Goal: Task Accomplishment & Management: Manage account settings

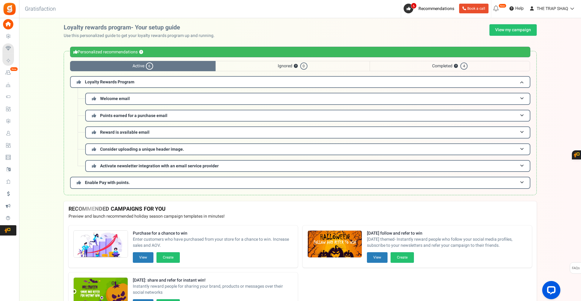
click at [0, 0] on span "Loyalty and Referral Program" at bounding box center [0, 0] width 0 height 0
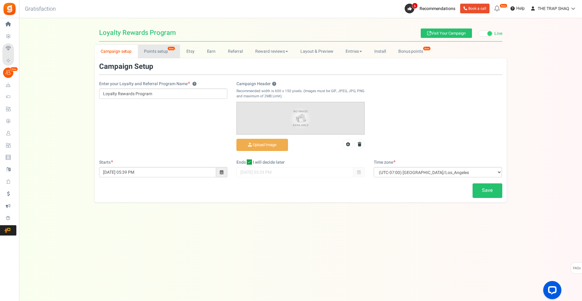
click at [163, 52] on link "Points setup New" at bounding box center [159, 52] width 42 height 14
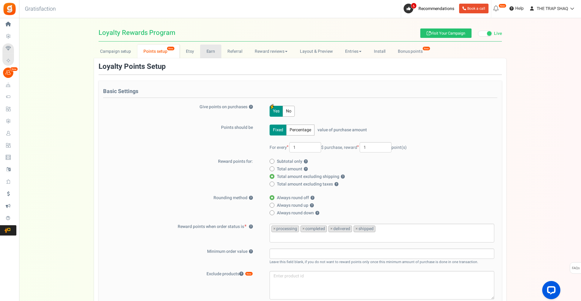
click at [204, 51] on link "Earn" at bounding box center [210, 52] width 21 height 14
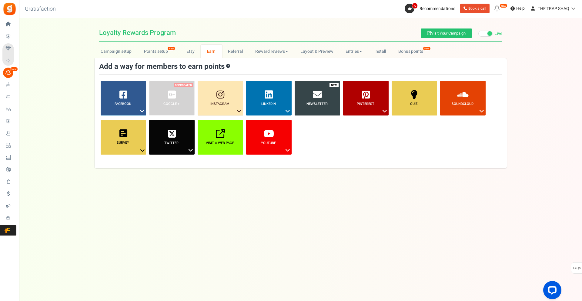
click at [0, 0] on span "Loyalty Rewards" at bounding box center [0, 0] width 0 height 0
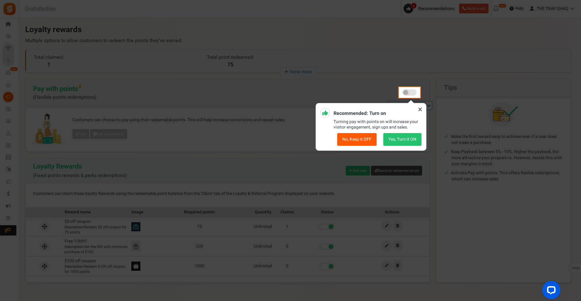
click at [420, 111] on icon at bounding box center [420, 110] width 10 height 10
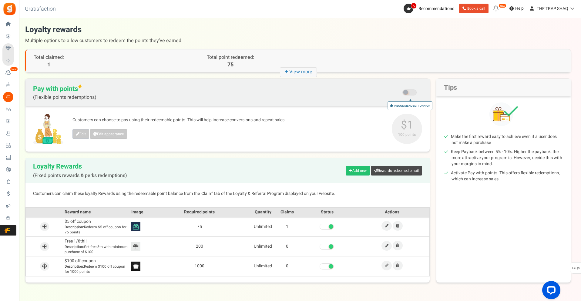
click at [16, 39] on link "Settings" at bounding box center [9, 36] width 14 height 10
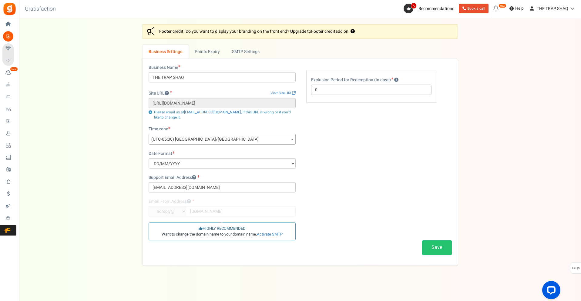
click at [0, 0] on span "Loyalty Rewards" at bounding box center [0, 0] width 0 height 0
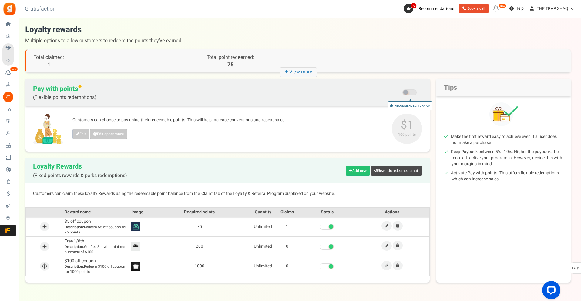
click at [403, 135] on small "100 points" at bounding box center [406, 134] width 27 height 5
click at [357, 135] on div "Edit Edit appearance" at bounding box center [228, 134] width 313 height 11
click at [0, 0] on span "Loyalty and Referral Program" at bounding box center [0, 0] width 0 height 0
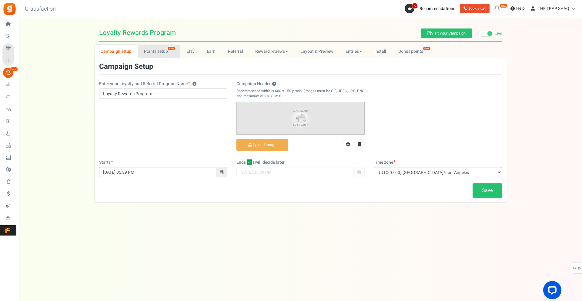
click at [165, 52] on link "Points setup New" at bounding box center [159, 52] width 42 height 14
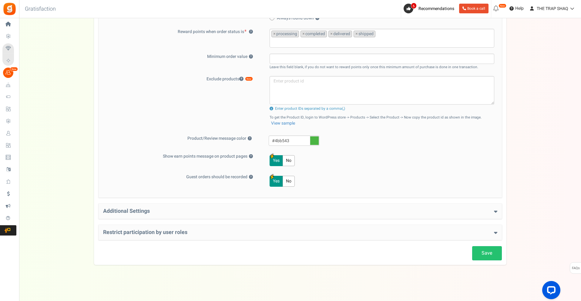
scroll to position [195, 0]
click at [211, 204] on div "Additional Settings Welcome Bonus ? Yes No Enter Welcome Points 100 Welcome Not…" at bounding box center [299, 210] width 403 height 15
click at [211, 210] on h4 "Additional Settings" at bounding box center [300, 211] width 394 height 6
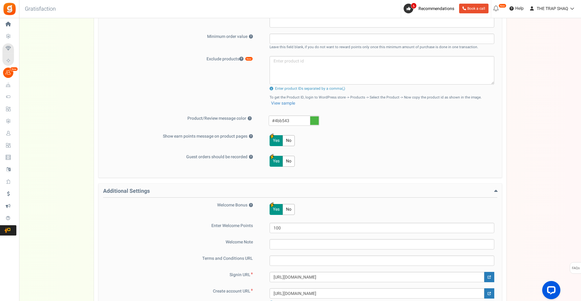
scroll to position [336, 0]
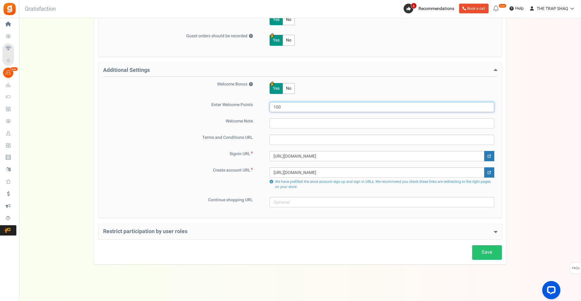
click at [275, 105] on input "100" at bounding box center [381, 107] width 225 height 10
type input "10"
drag, startPoint x: 392, startPoint y: 255, endPoint x: 420, endPoint y: 261, distance: 27.8
click at [393, 255] on div "Save" at bounding box center [299, 252] width 403 height 14
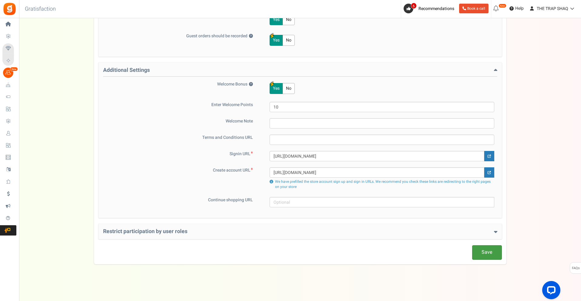
click at [484, 255] on link "Save" at bounding box center [487, 252] width 30 height 14
click at [233, 232] on h4 "Restrict participation by user roles" at bounding box center [300, 231] width 394 height 6
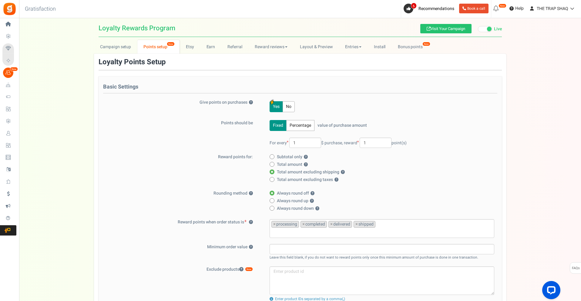
scroll to position [0, 0]
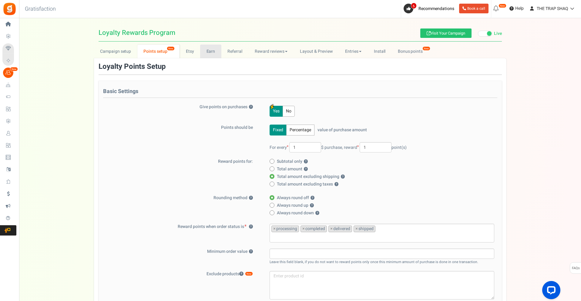
click at [207, 55] on link "Earn" at bounding box center [210, 52] width 21 height 14
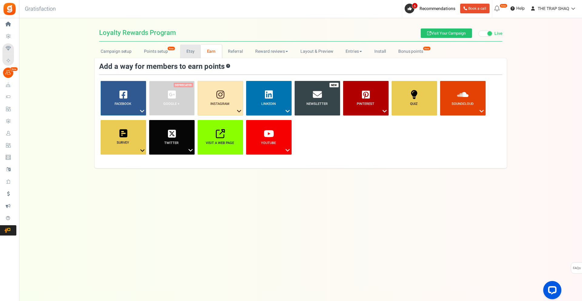
click at [196, 50] on link "Etsy" at bounding box center [190, 52] width 21 height 14
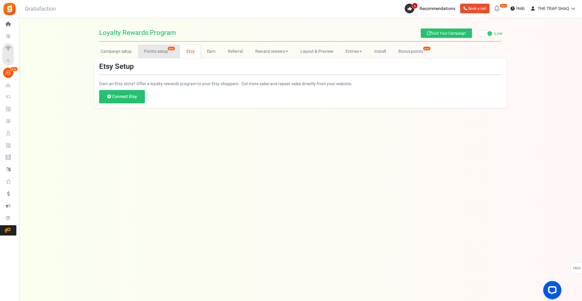
click at [170, 50] on span "New" at bounding box center [171, 48] width 8 height 4
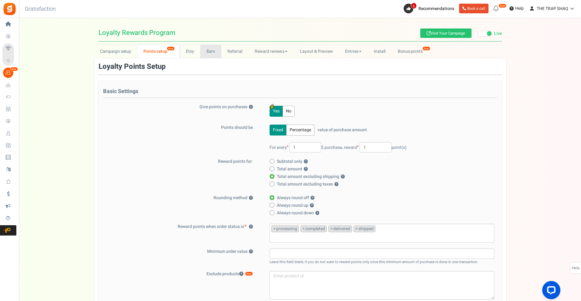
click at [216, 55] on link "Earn" at bounding box center [210, 52] width 21 height 14
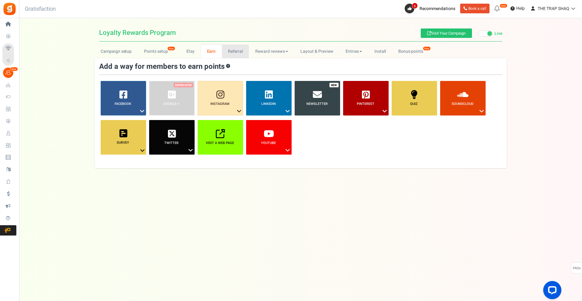
click at [229, 52] on link "Referral" at bounding box center [235, 52] width 27 height 14
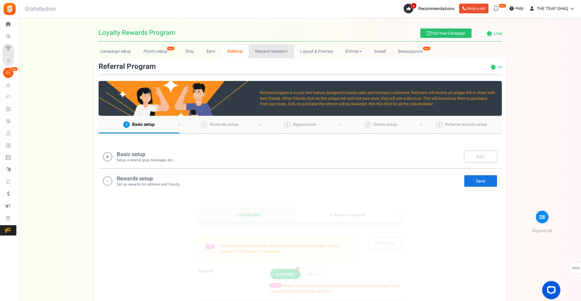
click at [268, 52] on link "Reward reviews" at bounding box center [270, 52] width 45 height 14
drag, startPoint x: 325, startPoint y: 54, endPoint x: 357, endPoint y: 52, distance: 31.9
click at [325, 53] on link "Layout & Preview" at bounding box center [316, 52] width 45 height 14
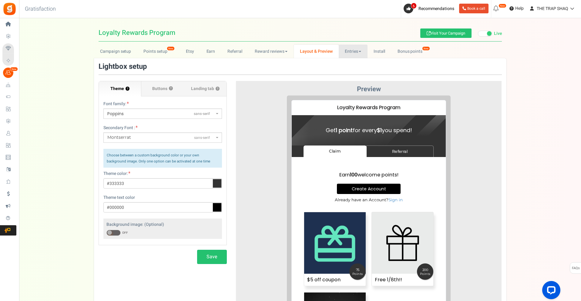
click at [358, 51] on link "Entries" at bounding box center [352, 52] width 29 height 14
click at [383, 50] on link "Install" at bounding box center [379, 52] width 24 height 14
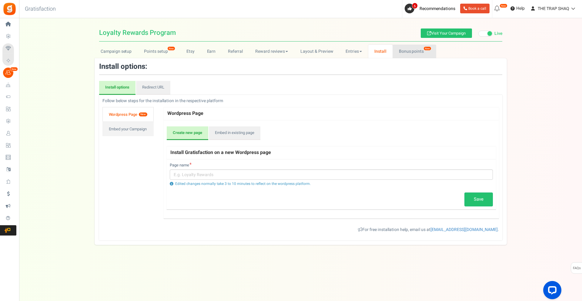
click at [413, 49] on link "Bonus points New" at bounding box center [413, 52] width 43 height 14
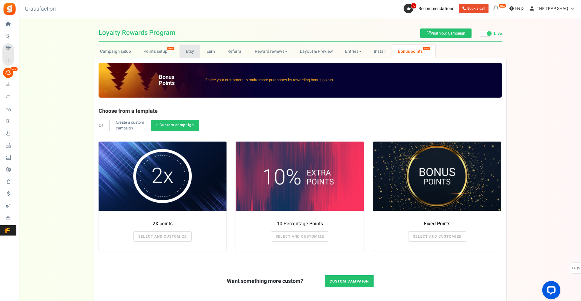
click at [185, 50] on link "Etsy" at bounding box center [189, 52] width 21 height 14
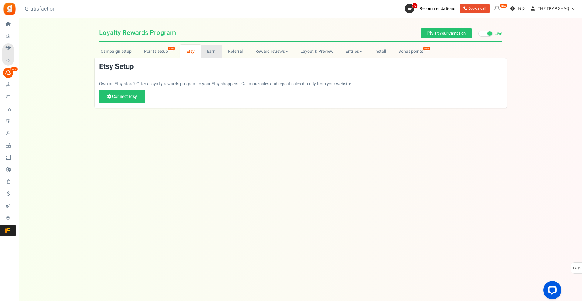
click at [213, 48] on link "Earn" at bounding box center [211, 52] width 21 height 14
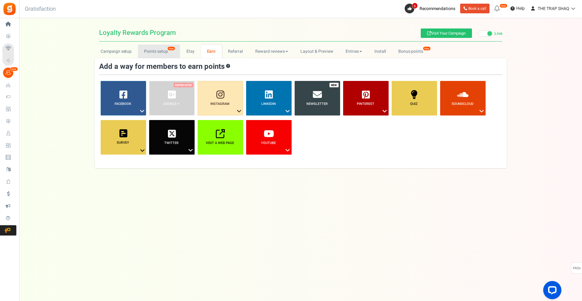
drag, startPoint x: 162, startPoint y: 47, endPoint x: 194, endPoint y: 68, distance: 38.1
click at [162, 47] on link "Points setup New" at bounding box center [159, 52] width 42 height 14
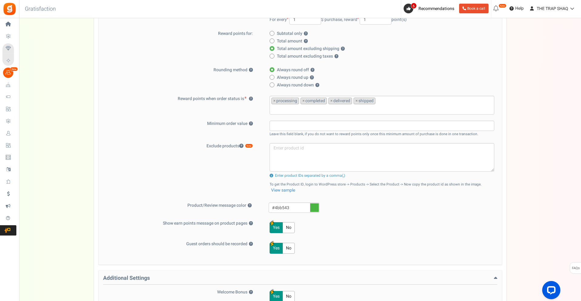
scroll to position [364, 0]
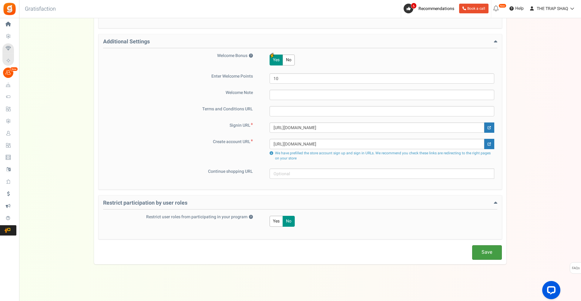
click at [495, 254] on link "Save" at bounding box center [487, 252] width 30 height 14
click at [16, 28] on link "Home" at bounding box center [9, 24] width 14 height 10
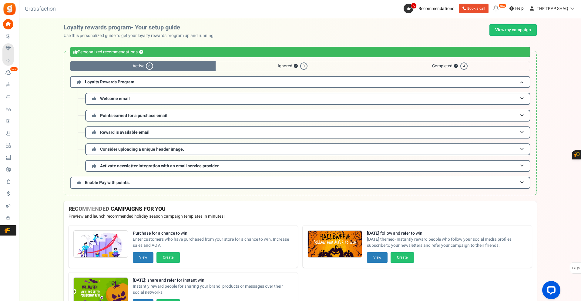
click at [0, 0] on span "Loyalty Rewards" at bounding box center [0, 0] width 0 height 0
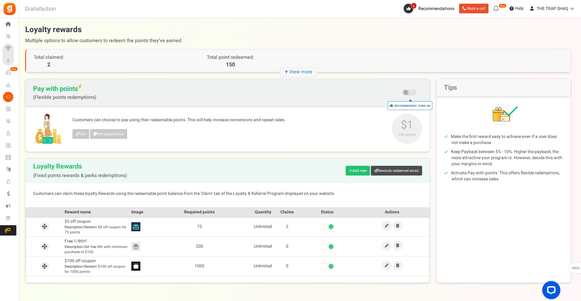
click at [51, 60] on span "Total claimed:" at bounding box center [49, 57] width 30 height 7
click at [238, 59] on p "Total point redeemed:" at bounding box center [230, 57] width 136 height 7
click at [237, 68] on p "150" at bounding box center [230, 65] width 136 height 8
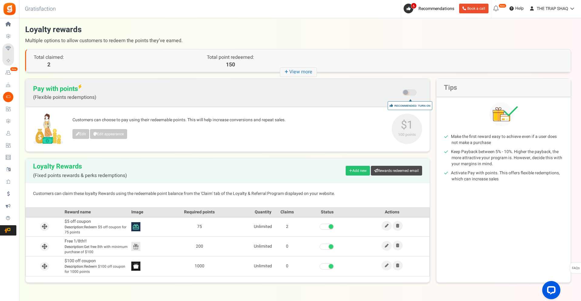
click at [294, 74] on icon "+ View more" at bounding box center [298, 72] width 37 height 10
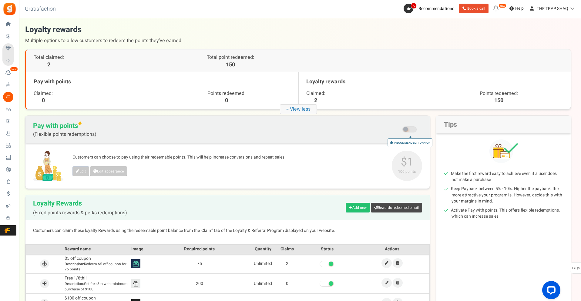
click at [0, 0] on span "Users" at bounding box center [0, 0] width 0 height 0
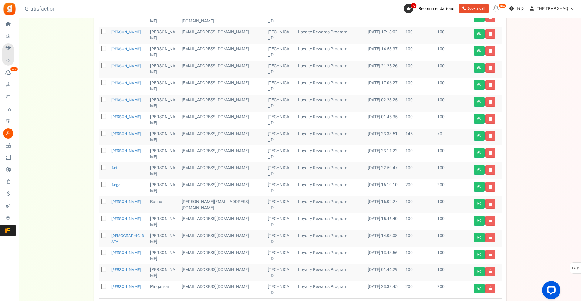
scroll to position [187, 0]
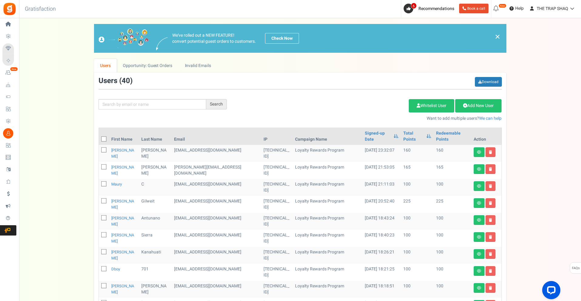
scroll to position [0, 0]
click at [0, 0] on span "Loyalty Rewards" at bounding box center [0, 0] width 0 height 0
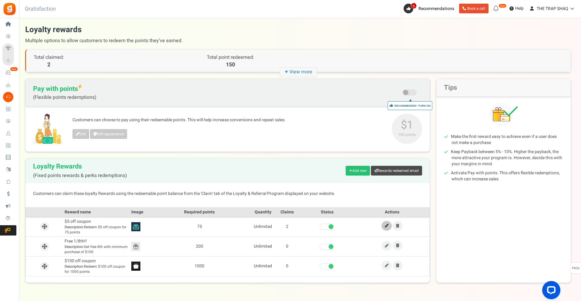
click at [388, 226] on icon at bounding box center [386, 226] width 4 height 4
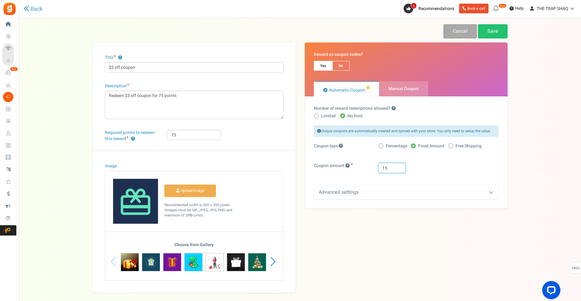
click at [393, 167] on input "15" at bounding box center [391, 168] width 27 height 10
click at [416, 154] on div "Coupon type Percentage Fixed Amount Free Shipping" at bounding box center [406, 150] width 194 height 14
click at [393, 168] on input "15" at bounding box center [391, 168] width 27 height 10
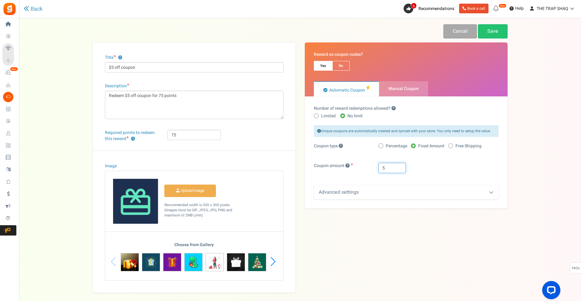
type input "5"
click at [476, 167] on div "5" at bounding box center [438, 168] width 129 height 10
click at [503, 28] on link "Save" at bounding box center [492, 31] width 30 height 14
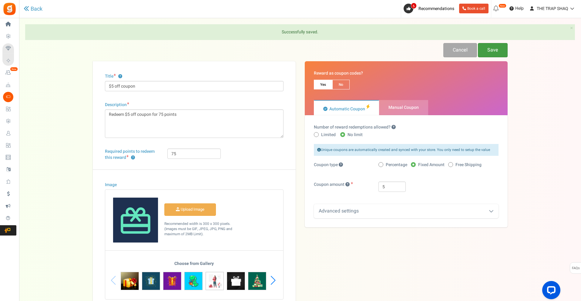
drag, startPoint x: 487, startPoint y: 55, endPoint x: 473, endPoint y: 61, distance: 15.4
click at [487, 55] on link "Save" at bounding box center [492, 50] width 30 height 14
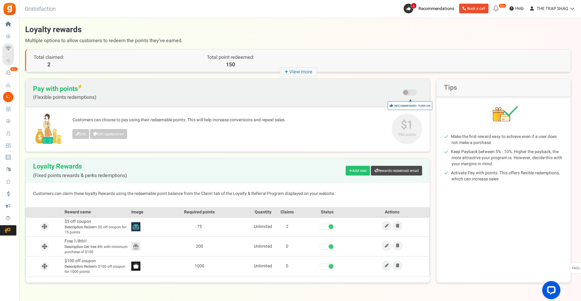
click at [0, 0] on span "Loyalty Rewards" at bounding box center [0, 0] width 0 height 0
click at [389, 244] on link at bounding box center [386, 246] width 10 height 10
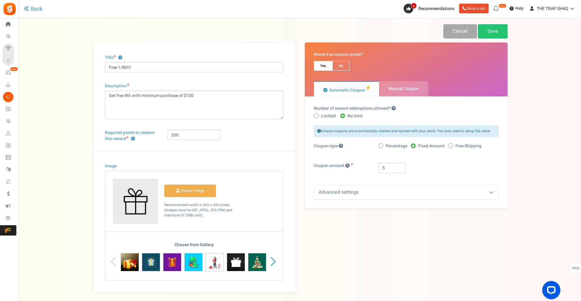
click at [344, 66] on span "No" at bounding box center [340, 66] width 17 height 10
click at [336, 66] on input "No" at bounding box center [334, 64] width 4 height 4
radio input "true"
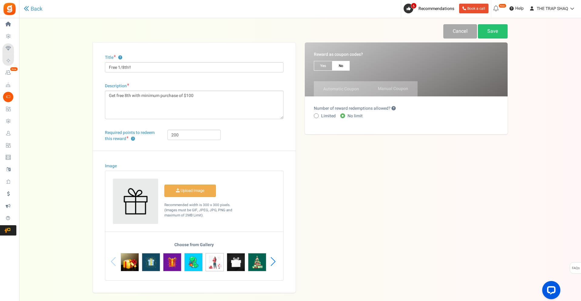
click at [329, 64] on span "Yes" at bounding box center [323, 66] width 18 height 10
click at [318, 64] on input "Yes" at bounding box center [316, 64] width 4 height 4
radio input "true"
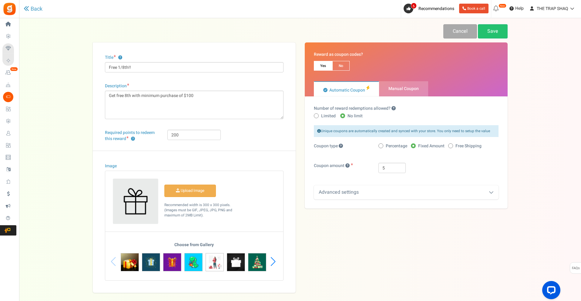
click at [391, 89] on span "Manual Coupon" at bounding box center [403, 88] width 30 height 6
click at [383, 86] on input "Manual Coupon" at bounding box center [381, 84] width 4 height 4
radio input "true"
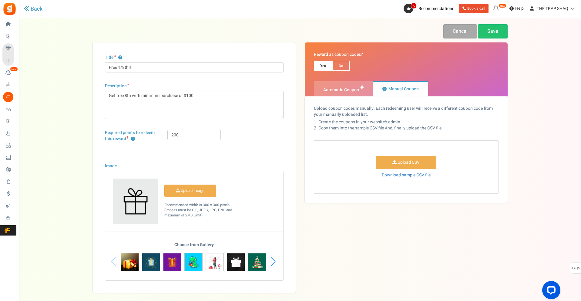
click at [347, 90] on span "Automatic Coupon" at bounding box center [341, 90] width 36 height 6
click at [318, 86] on input "Automatic Coupon" at bounding box center [316, 84] width 4 height 4
radio input "true"
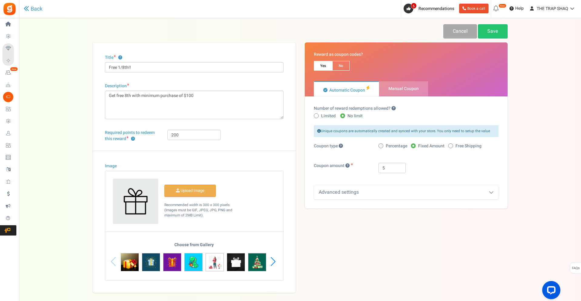
click at [427, 189] on div "Advanced settings" at bounding box center [406, 192] width 185 height 14
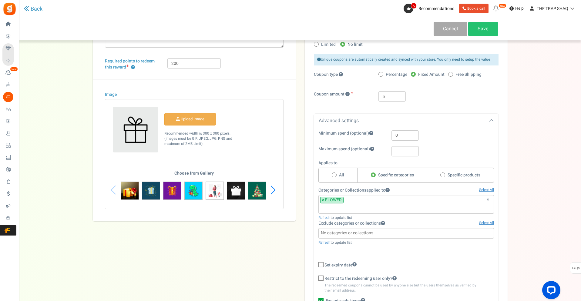
scroll to position [91, 0]
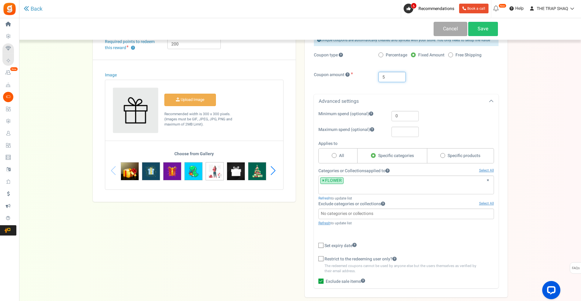
click at [392, 76] on input "5" at bounding box center [391, 77] width 27 height 10
click at [414, 83] on div "Coupon amount 0" at bounding box center [406, 80] width 194 height 16
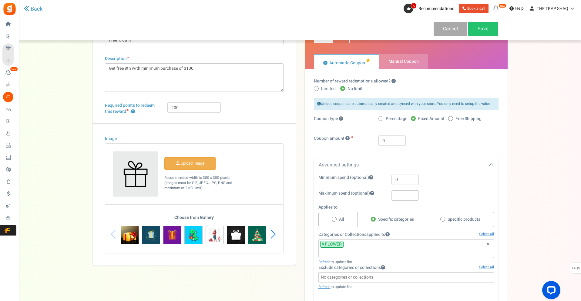
scroll to position [30, 0]
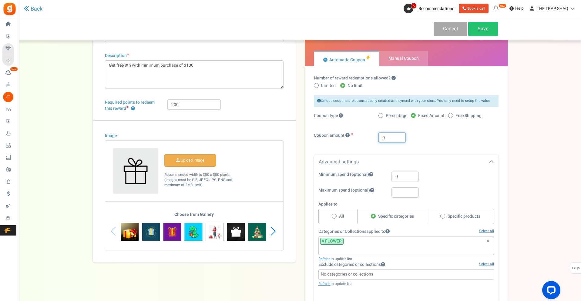
click at [387, 139] on input "0" at bounding box center [391, 137] width 27 height 10
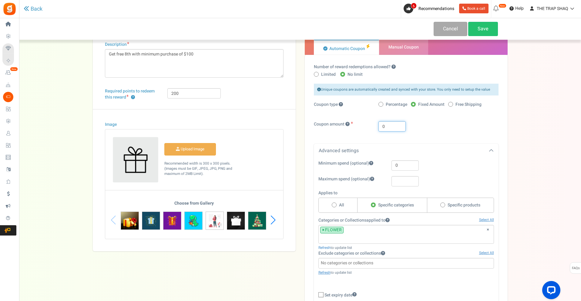
scroll to position [61, 0]
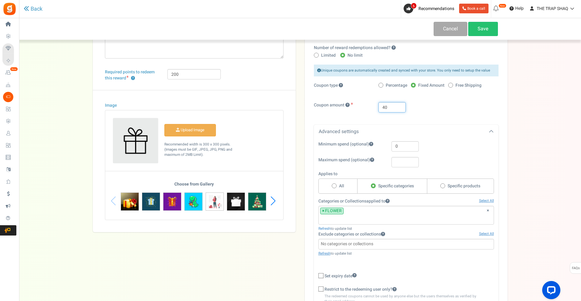
type input "40"
click at [387, 142] on div "0" at bounding box center [438, 146] width 102 height 10
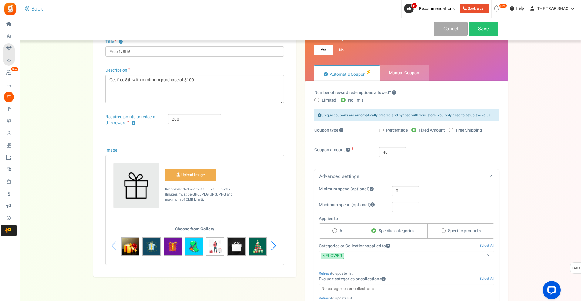
scroll to position [0, 0]
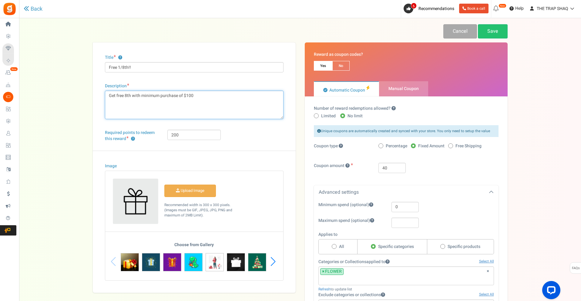
click at [141, 96] on textarea "Get free 8th with minimum purchase of $100" at bounding box center [194, 105] width 178 height 28
drag, startPoint x: 141, startPoint y: 96, endPoint x: 220, endPoint y: 100, distance: 78.9
click at [225, 99] on textarea "Get free 8th with minimum purchase of $100" at bounding box center [194, 105] width 178 height 28
type textarea "Get free 8th!"
click at [499, 31] on link "Save" at bounding box center [492, 31] width 30 height 14
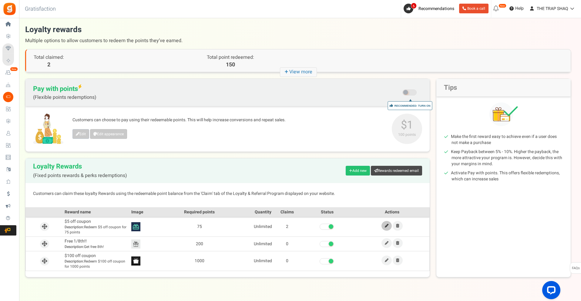
click at [386, 225] on icon at bounding box center [386, 226] width 4 height 4
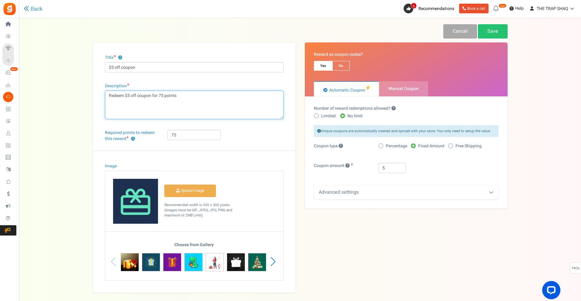
click at [143, 96] on textarea "Redeem $5 off coupon for 75 points" at bounding box center [194, 105] width 178 height 28
drag, startPoint x: 143, startPoint y: 96, endPoint x: 189, endPoint y: 93, distance: 46.2
click at [189, 93] on textarea "Redeem $5 off coupon for 75 points" at bounding box center [194, 105] width 178 height 28
click at [125, 97] on textarea "Redeem $5 off coupon for 75 points" at bounding box center [194, 105] width 178 height 28
type textarea "Redeem & Get $5 off!"
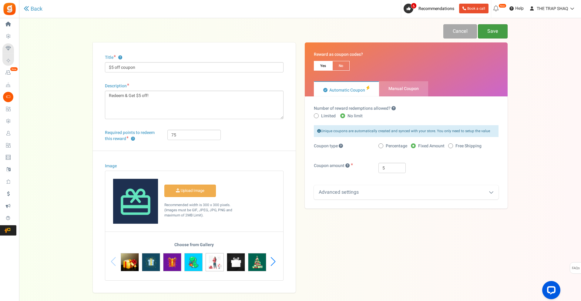
click at [497, 30] on link "Save" at bounding box center [492, 31] width 30 height 14
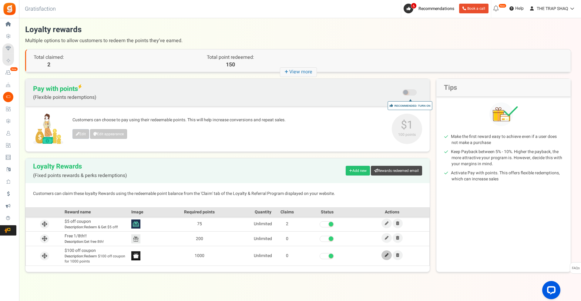
click at [385, 255] on icon at bounding box center [386, 255] width 4 height 4
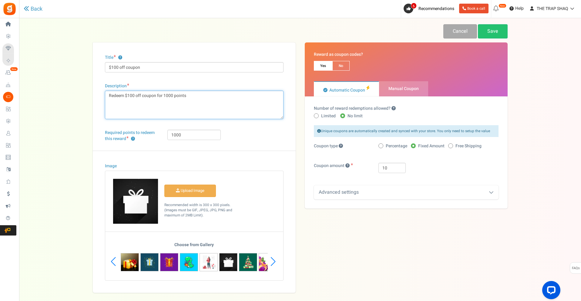
click at [169, 95] on textarea "Redeem $100 off coupon for 1000 points" at bounding box center [194, 105] width 178 height 28
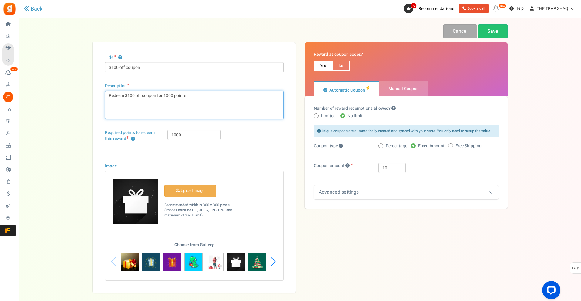
click at [126, 98] on textarea "Redeem $100 off coupon for 1000 points" at bounding box center [194, 105] width 178 height 28
click at [191, 98] on textarea "Redeem $100 off coupon for 1000 points" at bounding box center [194, 105] width 178 height 28
click at [125, 95] on textarea "Redeem $100 off coupon for 1000 points" at bounding box center [194, 105] width 178 height 28
type textarea "Redeem & Get $100 off coupon!"
click at [496, 24] on link "Save" at bounding box center [492, 31] width 30 height 14
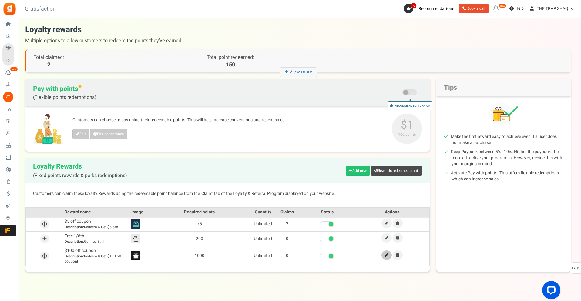
click at [382, 256] on link at bounding box center [386, 255] width 10 height 10
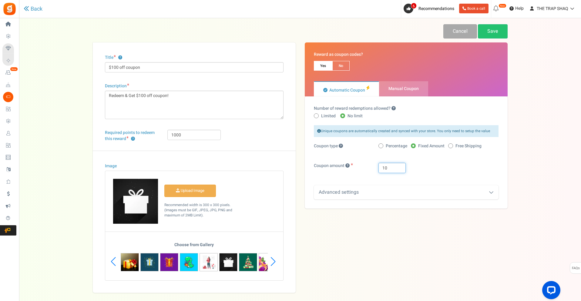
click at [390, 172] on input "10" at bounding box center [391, 168] width 27 height 10
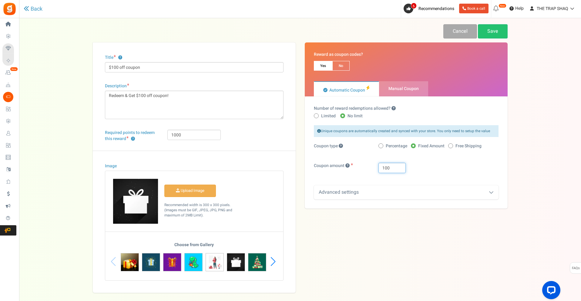
type input "100"
click at [497, 33] on link "Save" at bounding box center [492, 31] width 30 height 14
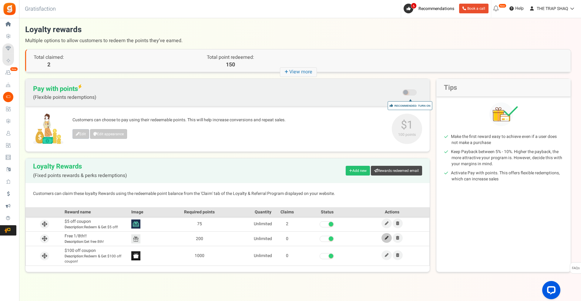
click at [387, 236] on icon at bounding box center [386, 238] width 4 height 4
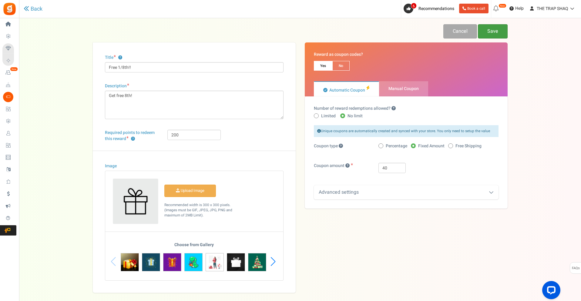
click at [493, 27] on link "Save" at bounding box center [492, 31] width 30 height 14
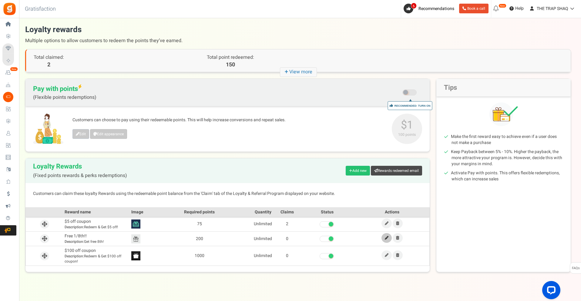
click at [385, 237] on icon at bounding box center [386, 238] width 4 height 4
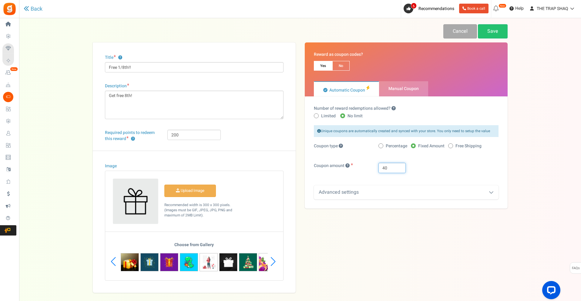
click at [398, 172] on input "40" at bounding box center [391, 168] width 27 height 10
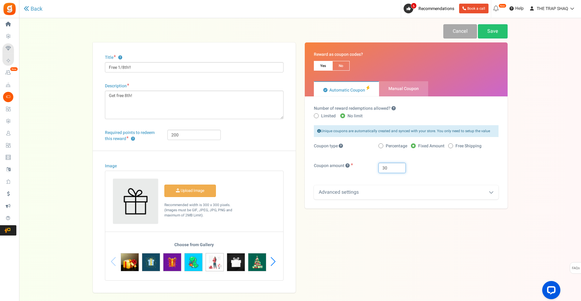
type input "30"
click at [503, 32] on link "Save" at bounding box center [492, 31] width 30 height 14
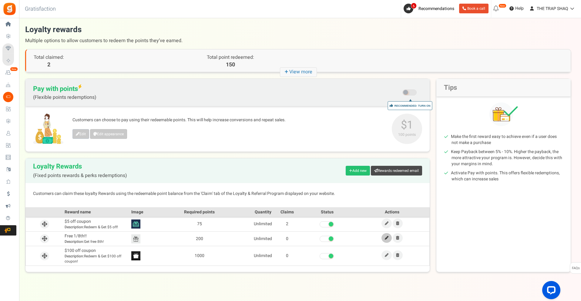
click at [384, 239] on icon at bounding box center [386, 238] width 4 height 4
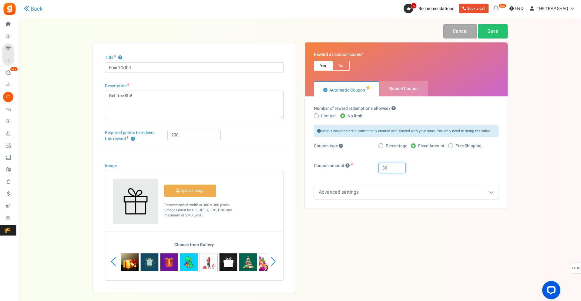
click at [392, 167] on input "30" at bounding box center [391, 168] width 27 height 10
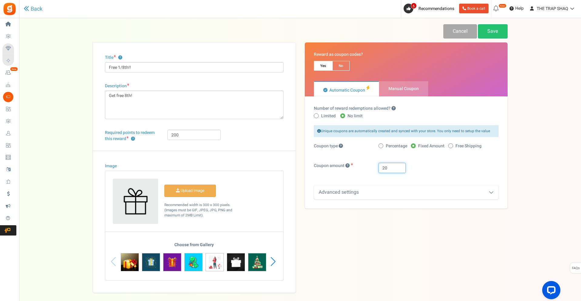
type input "20"
click at [487, 31] on link "Save" at bounding box center [492, 31] width 30 height 14
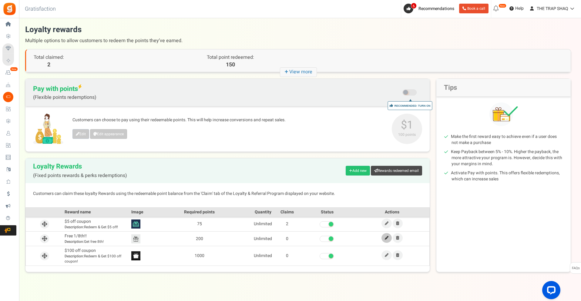
click at [387, 237] on icon at bounding box center [386, 238] width 4 height 4
click at [384, 256] on icon at bounding box center [386, 255] width 4 height 4
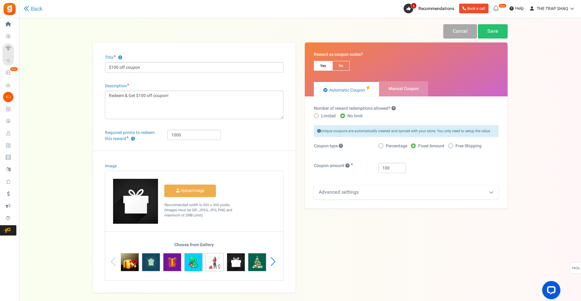
click at [178, 261] on img at bounding box center [172, 262] width 18 height 18
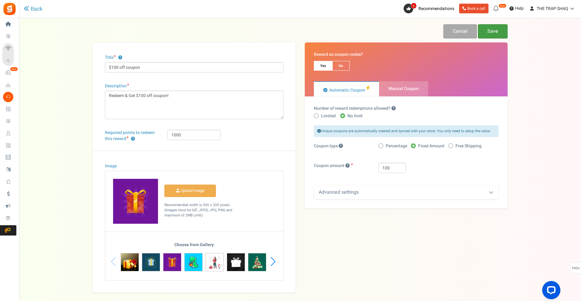
click at [491, 31] on link "Save" at bounding box center [492, 31] width 30 height 14
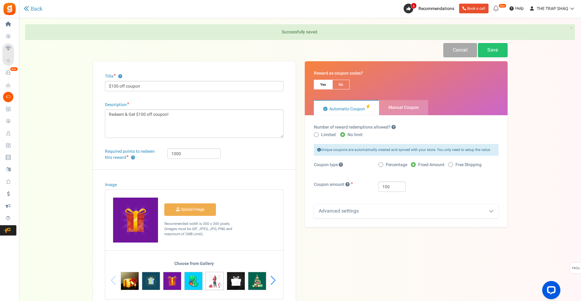
drag, startPoint x: 456, startPoint y: 157, endPoint x: 460, endPoint y: 157, distance: 3.3
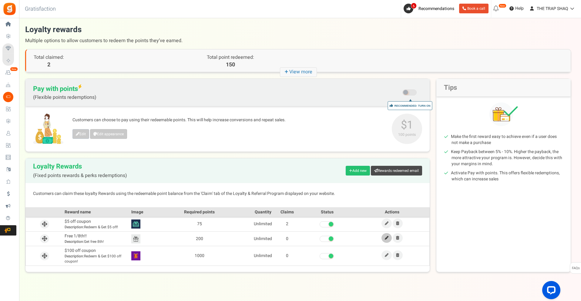
click at [388, 238] on icon at bounding box center [386, 238] width 4 height 4
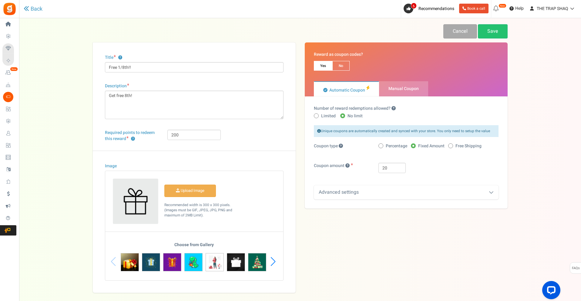
click at [239, 266] on img at bounding box center [236, 262] width 18 height 18
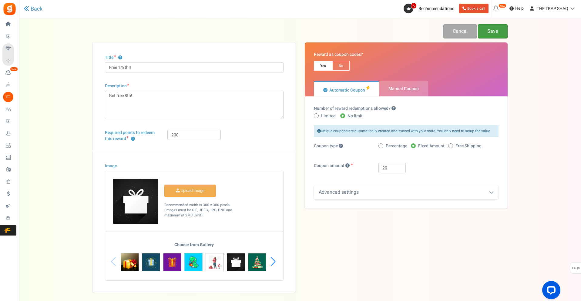
click at [502, 28] on link "Save" at bounding box center [492, 31] width 30 height 14
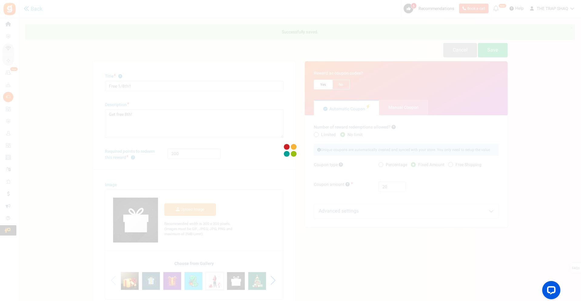
click at [501, 159] on div at bounding box center [290, 150] width 581 height 301
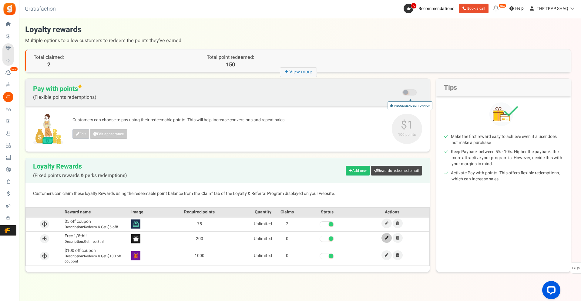
click at [388, 239] on link at bounding box center [386, 238] width 10 height 10
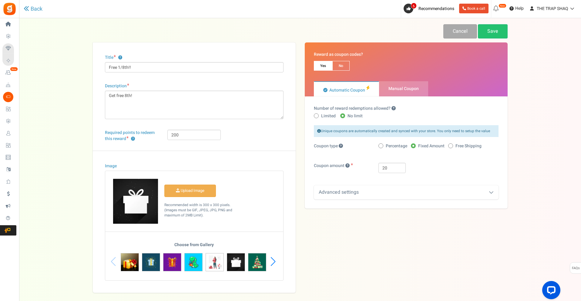
click at [204, 195] on input "Image" at bounding box center [190, 191] width 51 height 12
click at [201, 192] on input "Image" at bounding box center [190, 191] width 51 height 12
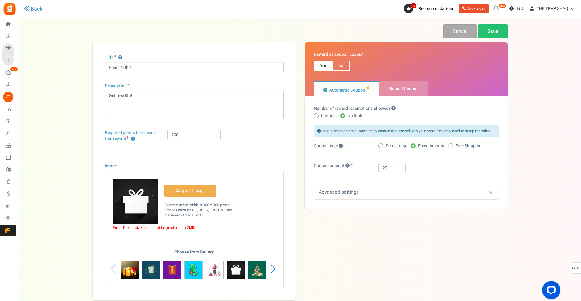
click at [174, 182] on div "Upload Image" at bounding box center [194, 200] width 163 height 45
click at [179, 188] on input "Image" at bounding box center [190, 191] width 51 height 12
click at [199, 191] on input "Image" at bounding box center [190, 191] width 51 height 12
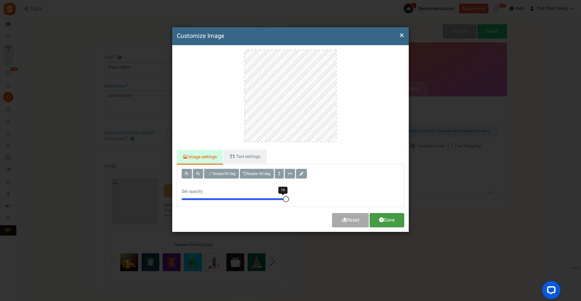
click at [397, 218] on link "Save" at bounding box center [386, 220] width 35 height 14
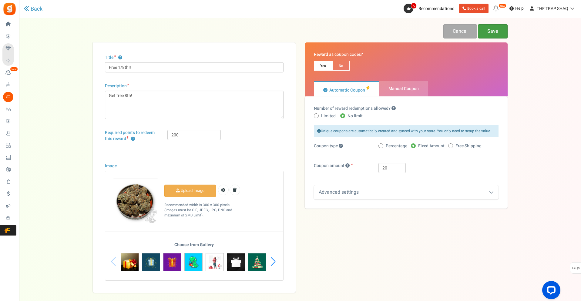
click at [495, 32] on link "Save" at bounding box center [492, 31] width 30 height 14
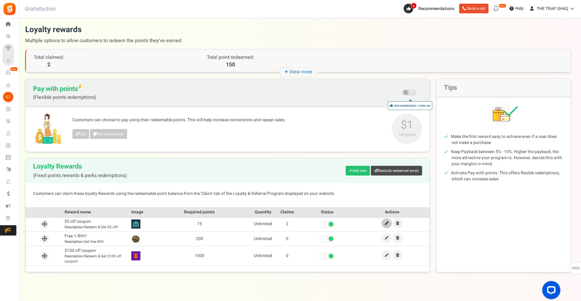
click at [384, 223] on link at bounding box center [386, 223] width 10 height 10
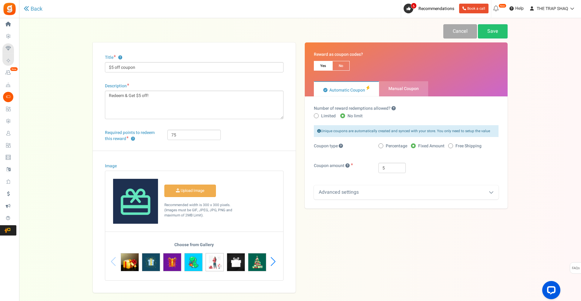
click at [205, 196] on span "Upload Image" at bounding box center [190, 191] width 52 height 12
click at [203, 192] on input "Image" at bounding box center [190, 191] width 51 height 12
click at [185, 187] on input "Image" at bounding box center [190, 191] width 51 height 12
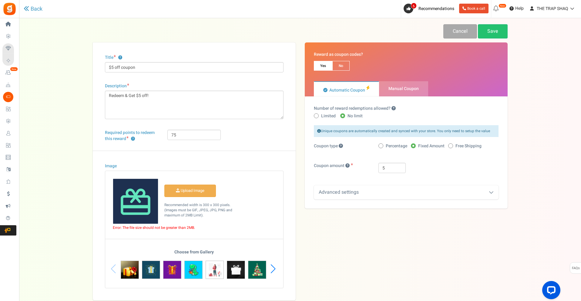
click at [0, 0] on span "Loyalty and Referral Program" at bounding box center [0, 0] width 0 height 0
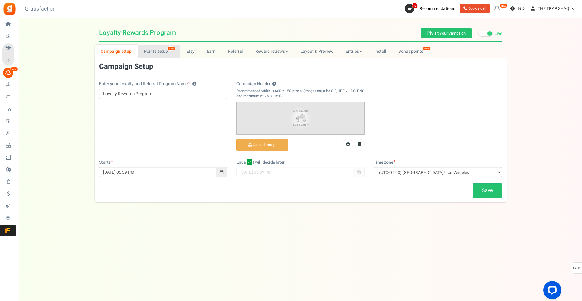
click at [163, 54] on link "Points setup New" at bounding box center [159, 52] width 42 height 14
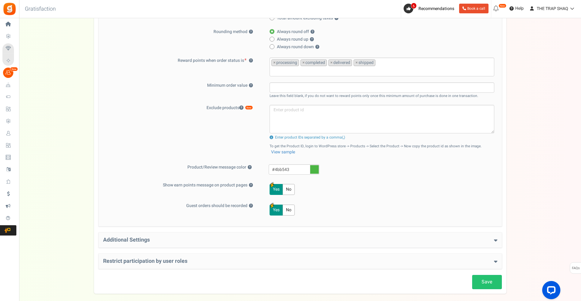
scroll to position [195, 0]
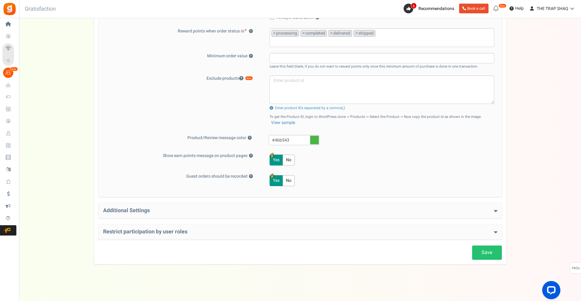
click at [199, 231] on h4 "Restrict participation by user roles" at bounding box center [300, 232] width 394 height 6
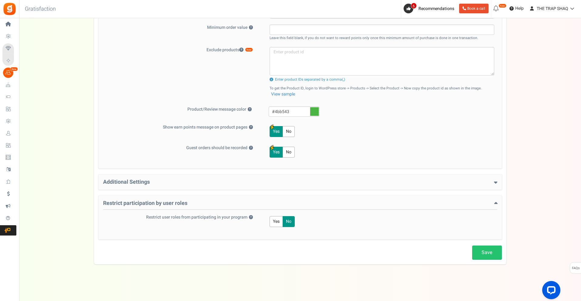
click at [204, 181] on h4 "Additional Settings" at bounding box center [300, 182] width 394 height 6
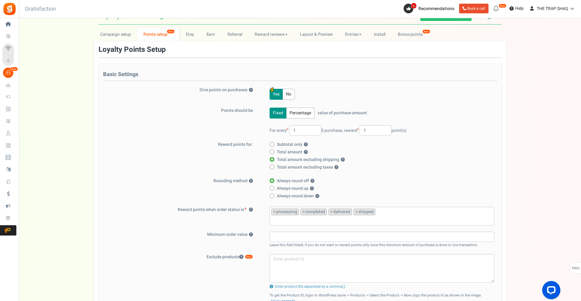
scroll to position [0, 0]
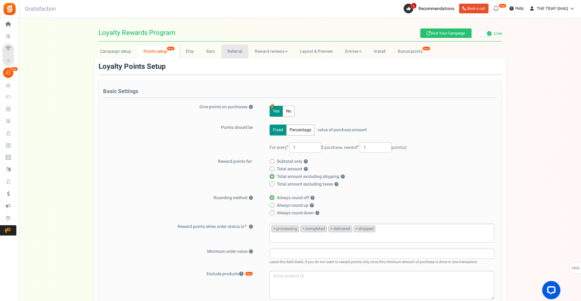
click at [235, 52] on link "Referral" at bounding box center [234, 52] width 27 height 14
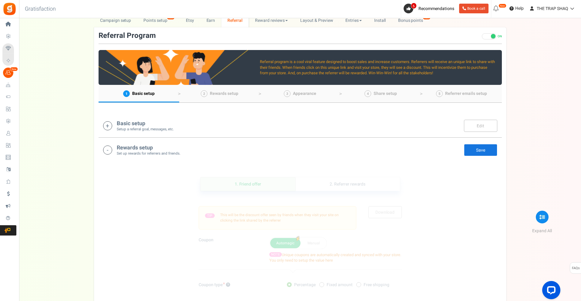
scroll to position [61, 0]
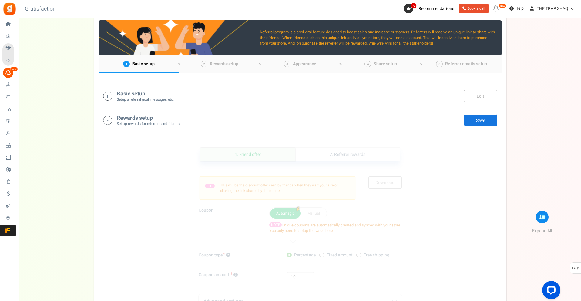
click at [159, 97] on small "Setup a referral goal, messages, etc." at bounding box center [145, 99] width 57 height 5
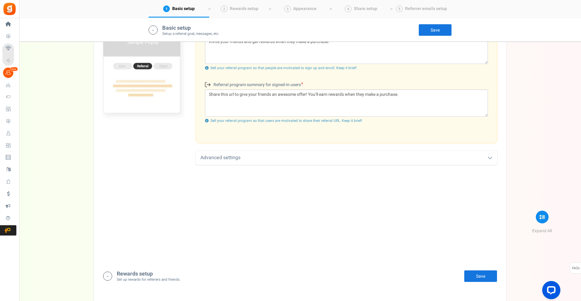
scroll to position [218, 0]
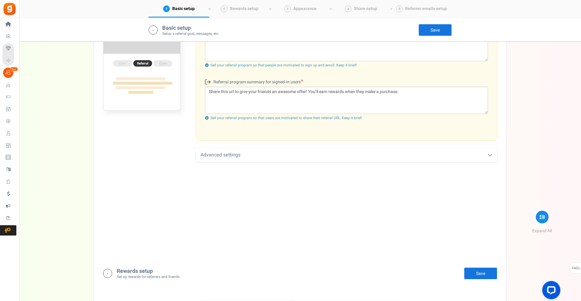
click at [371, 157] on div "Advanced settings" at bounding box center [345, 155] width 301 height 14
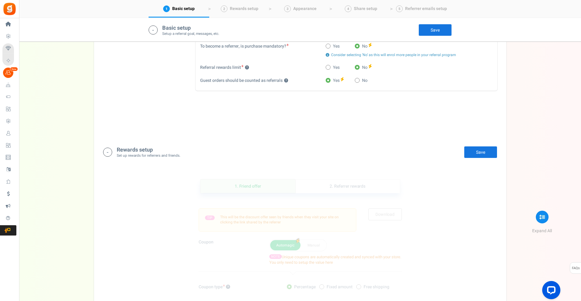
click at [207, 158] on div "Rewards setup Set up rewards for referrers and friends. Edit Save Save" at bounding box center [300, 152] width 394 height 12
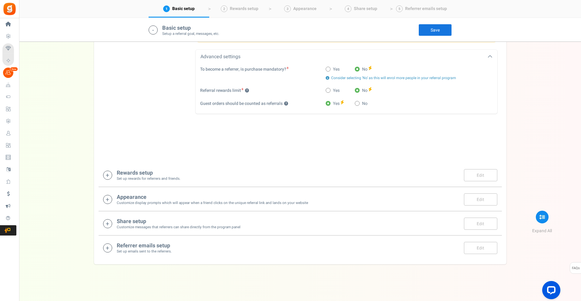
click at [211, 172] on div "Rewards setup Set up rewards for referrers and friends. Edit Save Save" at bounding box center [300, 175] width 394 height 12
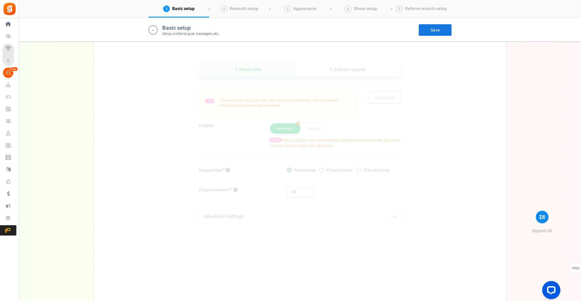
scroll to position [461, 0]
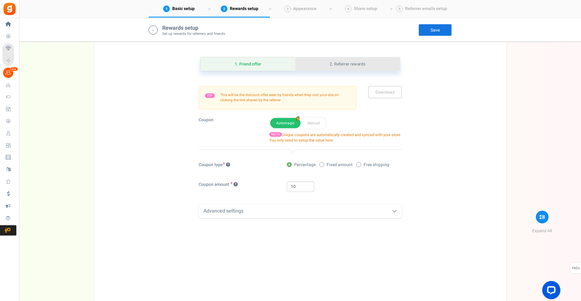
click at [348, 60] on link "2. Referrer rewards" at bounding box center [347, 64] width 104 height 14
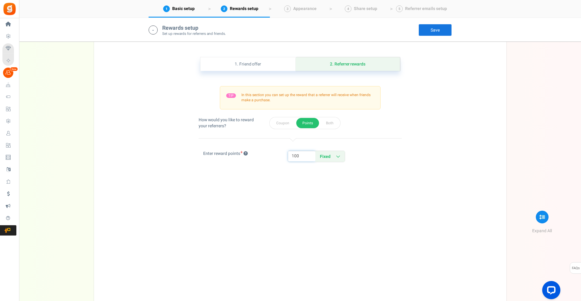
click at [307, 156] on input "100" at bounding box center [301, 156] width 27 height 10
type input "10"
click at [439, 133] on div "1. Friend offer Paused! Coupons over. Upload now! 2. Referrer rewards Paused! C…" at bounding box center [299, 177] width 403 height 271
click at [442, 27] on link "Save" at bounding box center [434, 30] width 33 height 12
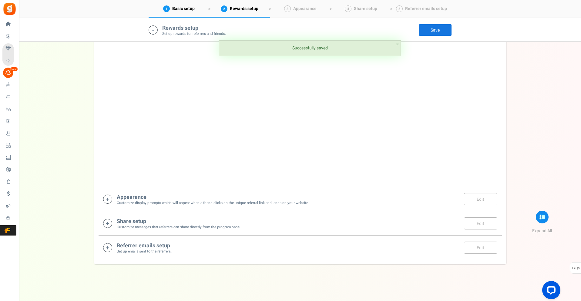
click at [370, 202] on div "Appearance Customize display prompts which will appear when a friend clicks on …" at bounding box center [300, 199] width 394 height 12
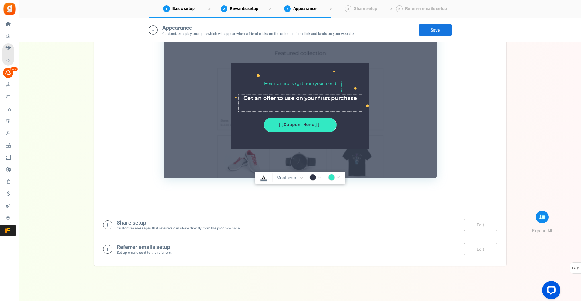
scroll to position [863, 0]
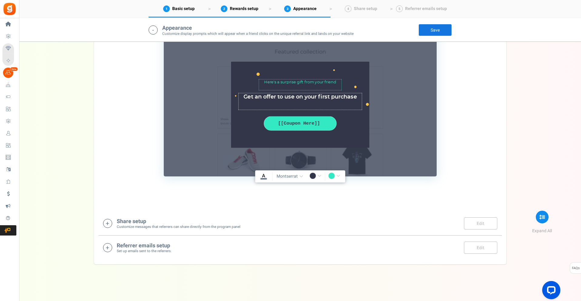
click at [304, 221] on div "Share setup Customize messages that referrers can share directly from the progr…" at bounding box center [300, 223] width 394 height 12
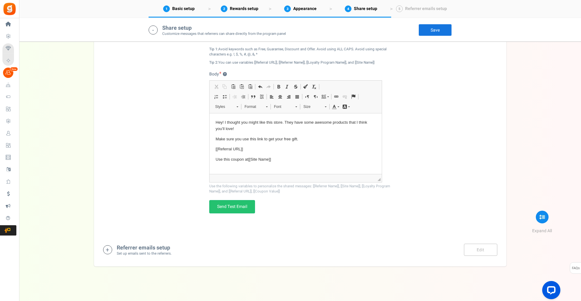
scroll to position [1147, 0]
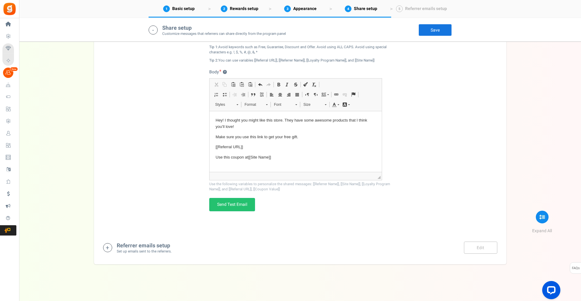
click at [394, 242] on div "Referrer emails setup Set up emails sent to the referrers. Edit Save Save" at bounding box center [300, 247] width 394 height 12
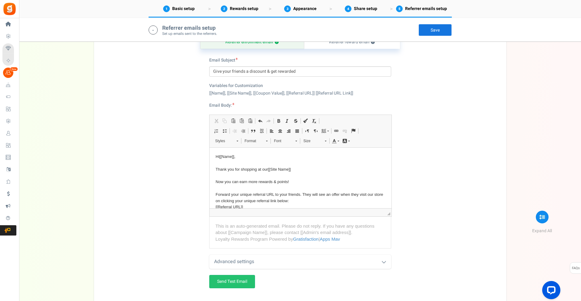
scroll to position [1440, 0]
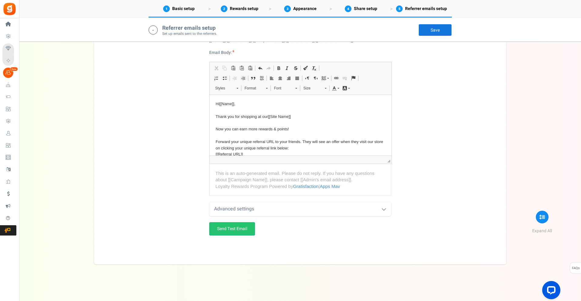
click at [434, 35] on link "Save" at bounding box center [434, 30] width 33 height 12
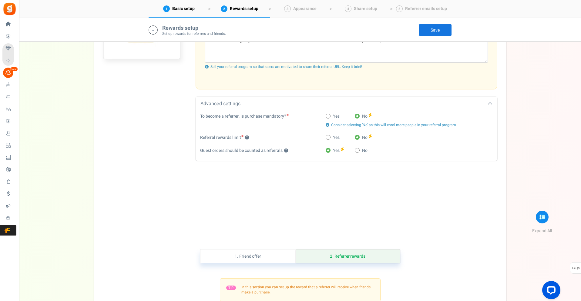
scroll to position [0, 0]
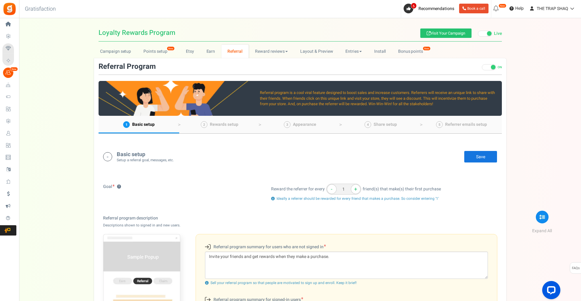
click at [228, 126] on span "Rewards setup" at bounding box center [224, 124] width 28 height 6
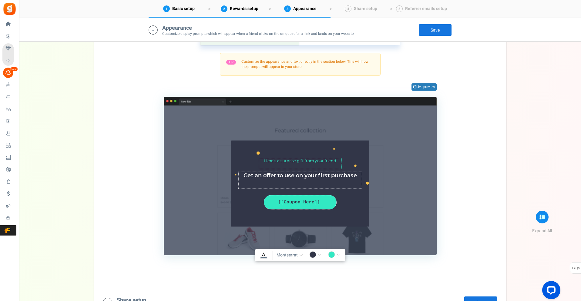
scroll to position [764, 0]
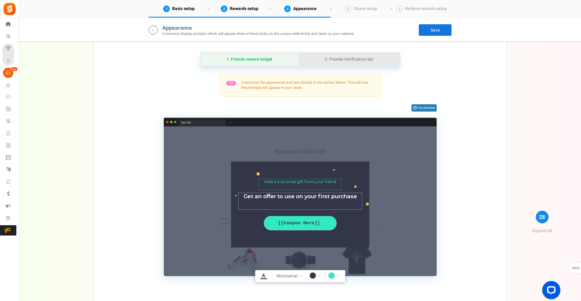
click at [353, 59] on link "2. Friends notification bar" at bounding box center [348, 59] width 101 height 14
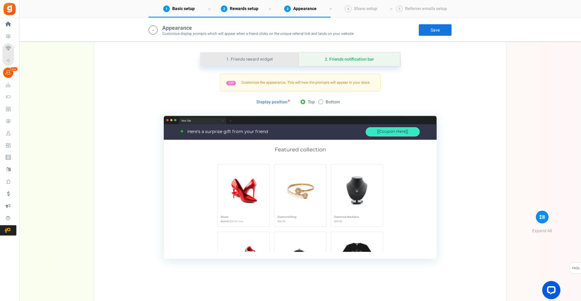
click at [270, 60] on link "1. Friends reward widget" at bounding box center [249, 59] width 98 height 14
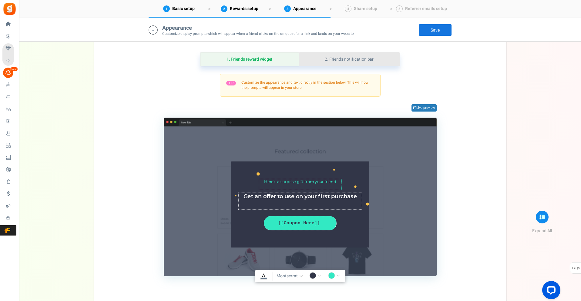
click at [340, 61] on link "2. Friends notification bar" at bounding box center [348, 59] width 101 height 14
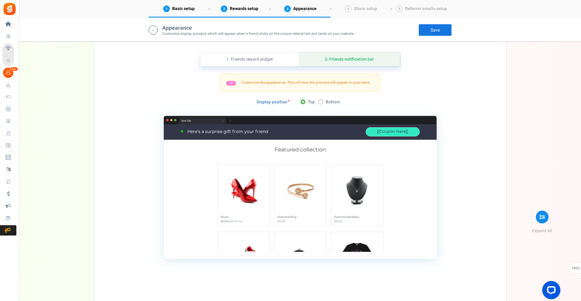
click at [321, 103] on span at bounding box center [320, 101] width 5 height 5
click at [321, 103] on input "Bottom" at bounding box center [320, 102] width 4 height 4
radio input "true"
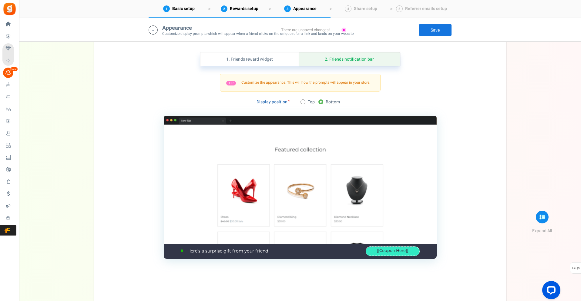
click at [310, 101] on span "Top" at bounding box center [311, 102] width 7 height 6
click at [304, 101] on input "Top" at bounding box center [302, 102] width 4 height 4
radio input "true"
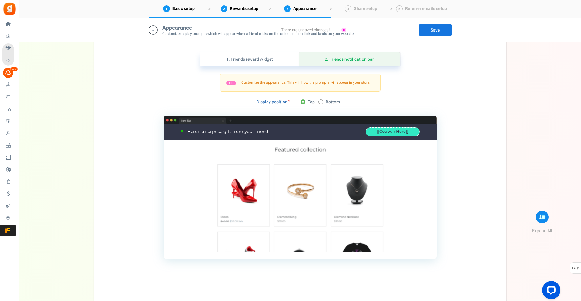
click at [329, 104] on span "Bottom" at bounding box center [332, 102] width 14 height 6
click at [322, 104] on input "Bottom" at bounding box center [320, 102] width 4 height 4
radio input "true"
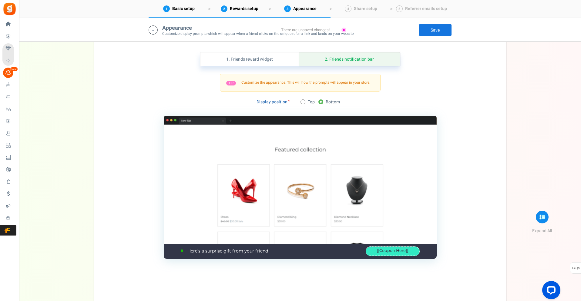
click at [304, 103] on span at bounding box center [302, 101] width 5 height 5
click at [304, 103] on input "Top" at bounding box center [302, 102] width 4 height 4
radio input "true"
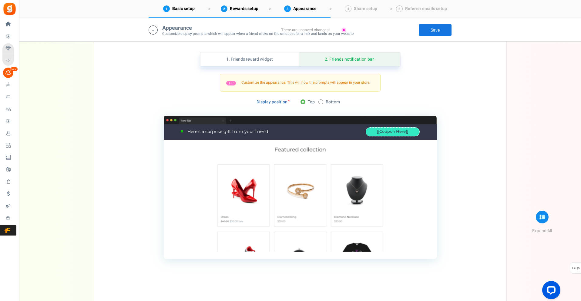
click at [429, 34] on link "Save" at bounding box center [434, 30] width 33 height 12
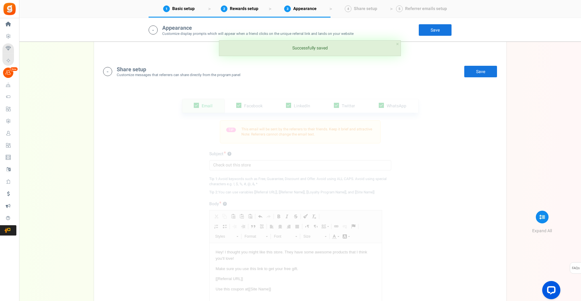
scroll to position [1067, 0]
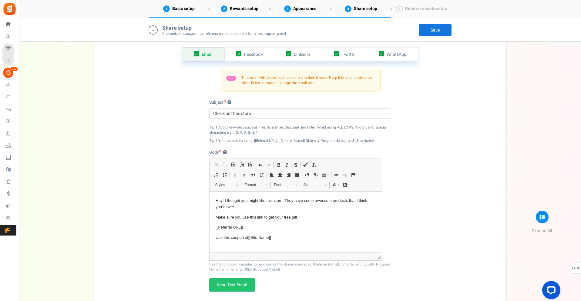
click at [0, 0] on span "Loyalty and Referral Program" at bounding box center [0, 0] width 0 height 0
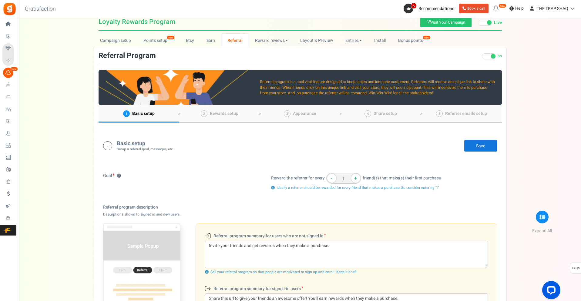
scroll to position [0, 0]
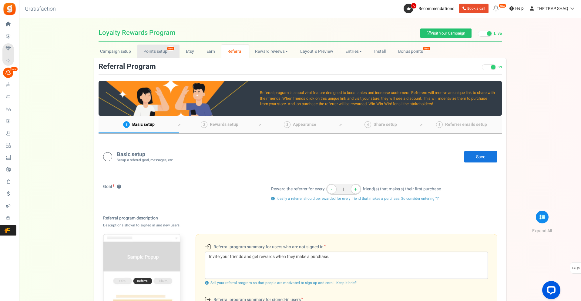
click at [169, 51] on link "Points setup New" at bounding box center [158, 52] width 42 height 14
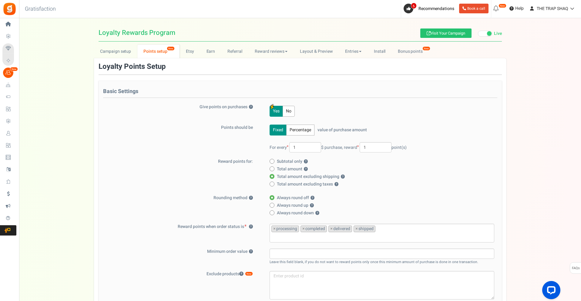
click at [0, 0] on span "Loyalty Rewards" at bounding box center [0, 0] width 0 height 0
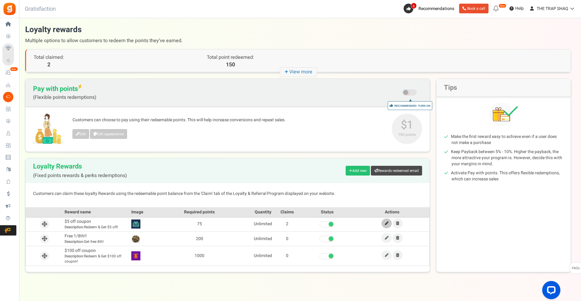
click at [389, 223] on link at bounding box center [386, 223] width 10 height 10
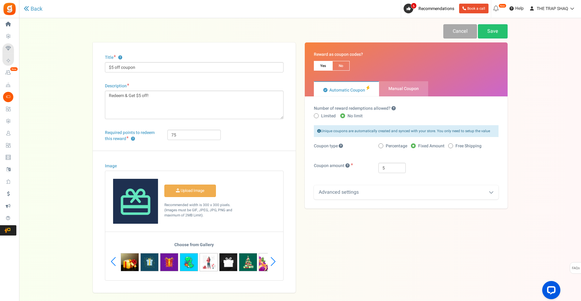
click at [196, 190] on input "Image" at bounding box center [190, 191] width 51 height 12
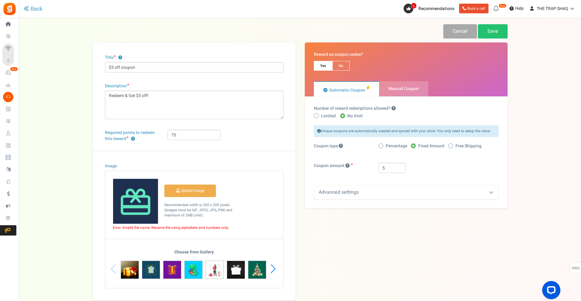
click at [201, 191] on input "Image" at bounding box center [190, 191] width 51 height 12
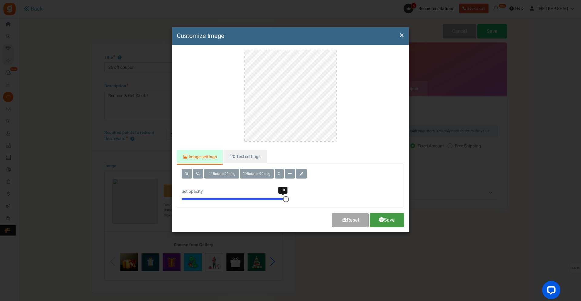
click at [396, 218] on link "Save" at bounding box center [386, 220] width 35 height 14
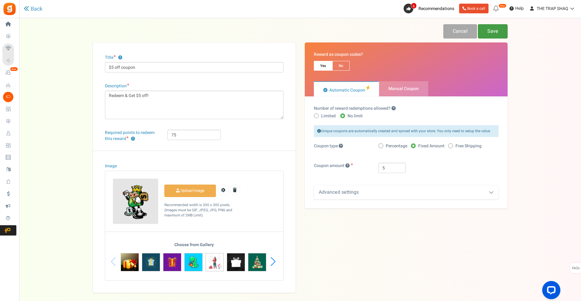
click at [489, 32] on link "Save" at bounding box center [492, 31] width 30 height 14
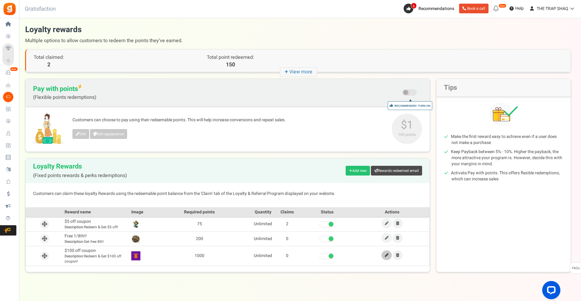
click at [387, 255] on icon at bounding box center [386, 255] width 4 height 4
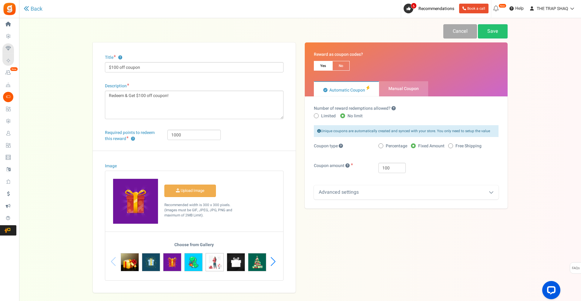
click at [203, 188] on input "Image" at bounding box center [190, 191] width 51 height 12
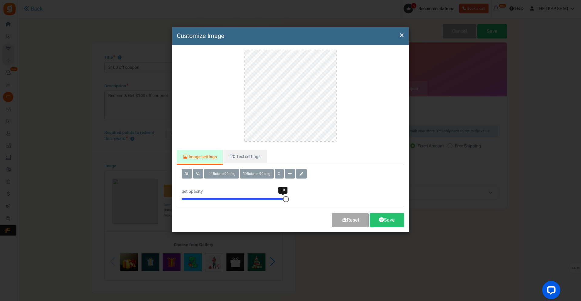
drag, startPoint x: 288, startPoint y: 198, endPoint x: 293, endPoint y: 198, distance: 5.8
click at [293, 198] on div "Rotate 90 deg Rotate -90 deg Set opacity 10" at bounding box center [290, 185] width 236 height 42
click at [389, 220] on link "Save" at bounding box center [386, 220] width 35 height 14
